Goal: Navigation & Orientation: Find specific page/section

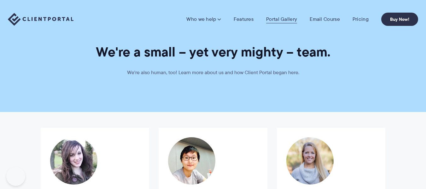
click at [277, 18] on link "Portal Gallery" at bounding box center [281, 19] width 31 height 6
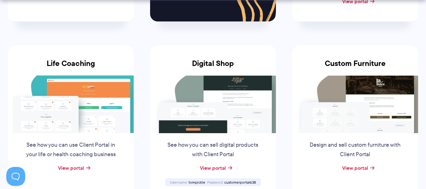
scroll to position [507, 0]
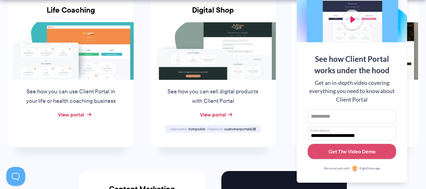
click at [71, 115] on link "View portal" at bounding box center [71, 115] width 26 height 8
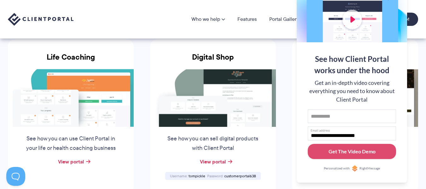
scroll to position [454, 0]
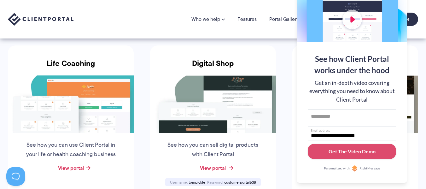
click at [222, 165] on link "View portal" at bounding box center [213, 168] width 26 height 8
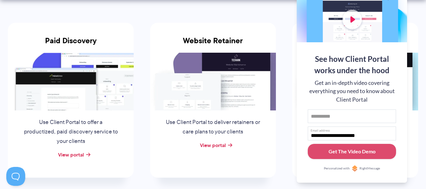
scroll to position [140, 0]
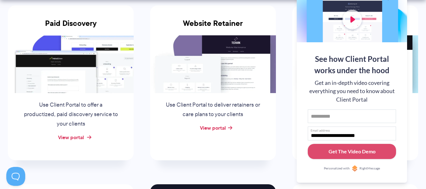
click at [81, 136] on link "View portal" at bounding box center [71, 137] width 26 height 8
